Goal: Find specific page/section: Find specific page/section

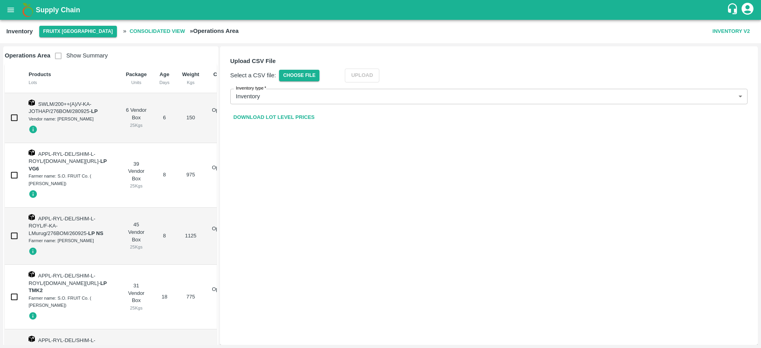
click at [48, 11] on b "Supply Chain" at bounding box center [58, 10] width 44 height 8
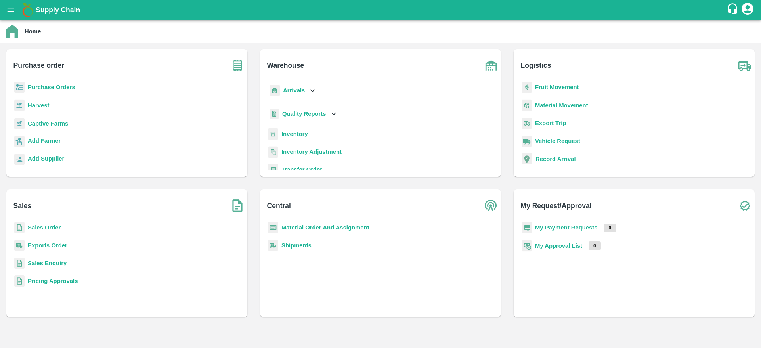
click at [56, 88] on b "Purchase Orders" at bounding box center [52, 87] width 48 height 6
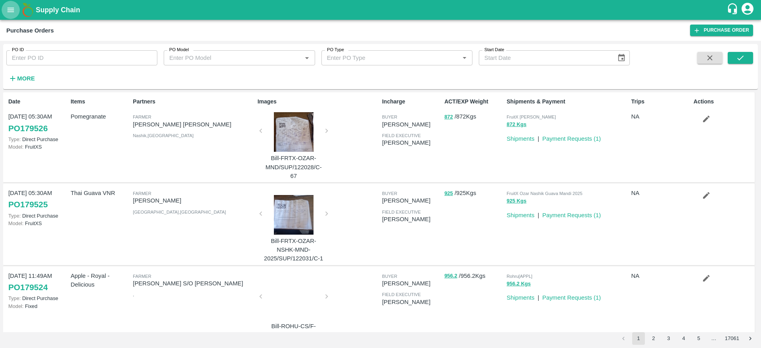
click at [13, 17] on button "open drawer" at bounding box center [11, 10] width 18 height 18
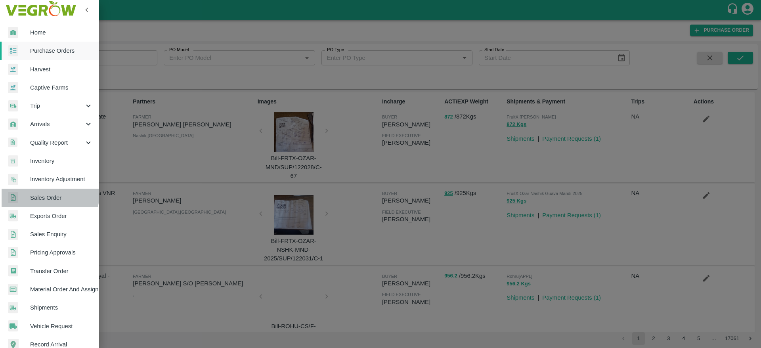
click at [46, 194] on span "Sales Order" at bounding box center [61, 197] width 63 height 9
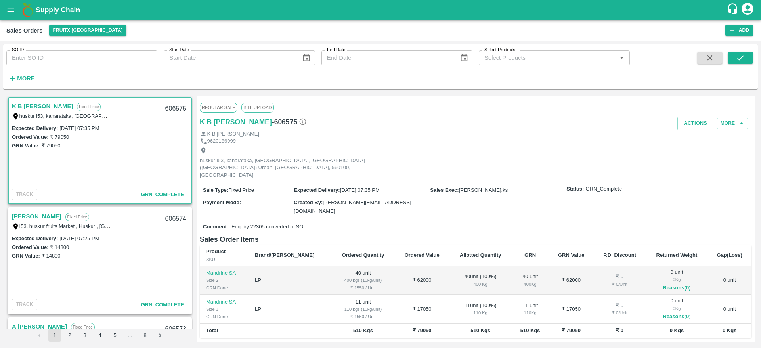
click at [21, 80] on strong "More" at bounding box center [26, 78] width 18 height 6
